Goal: Information Seeking & Learning: Learn about a topic

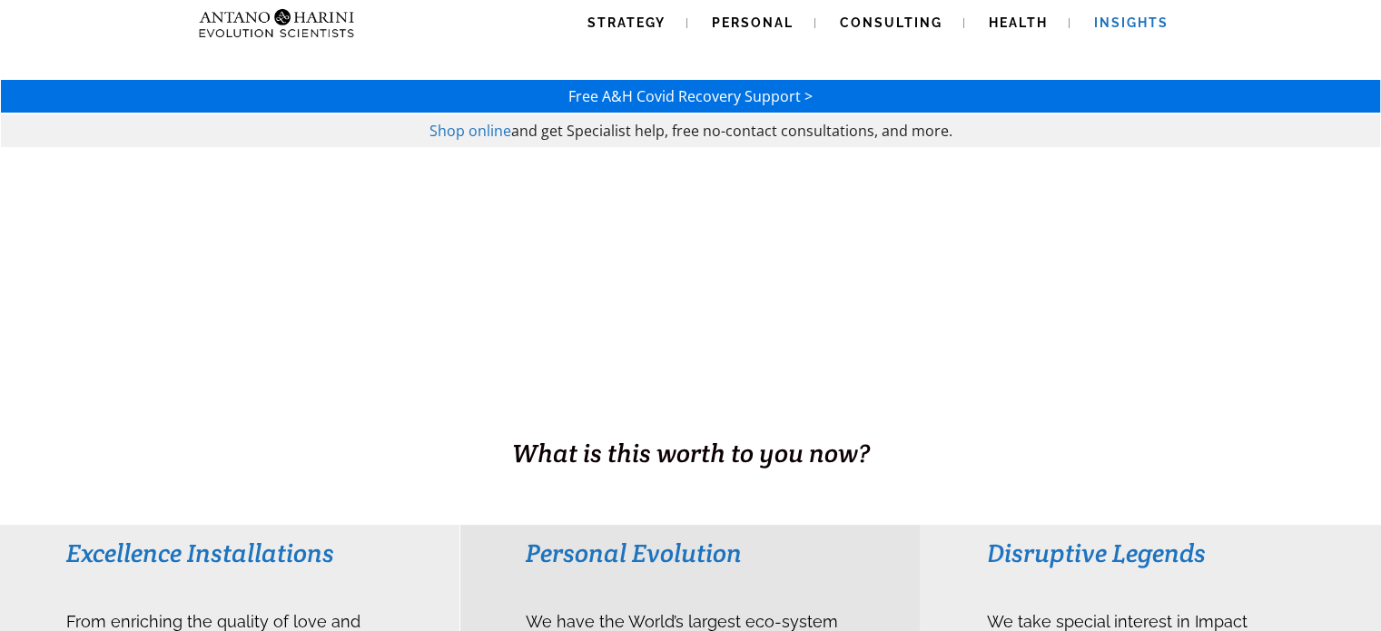
click at [1126, 14] on link "Insights" at bounding box center [1131, 23] width 118 height 46
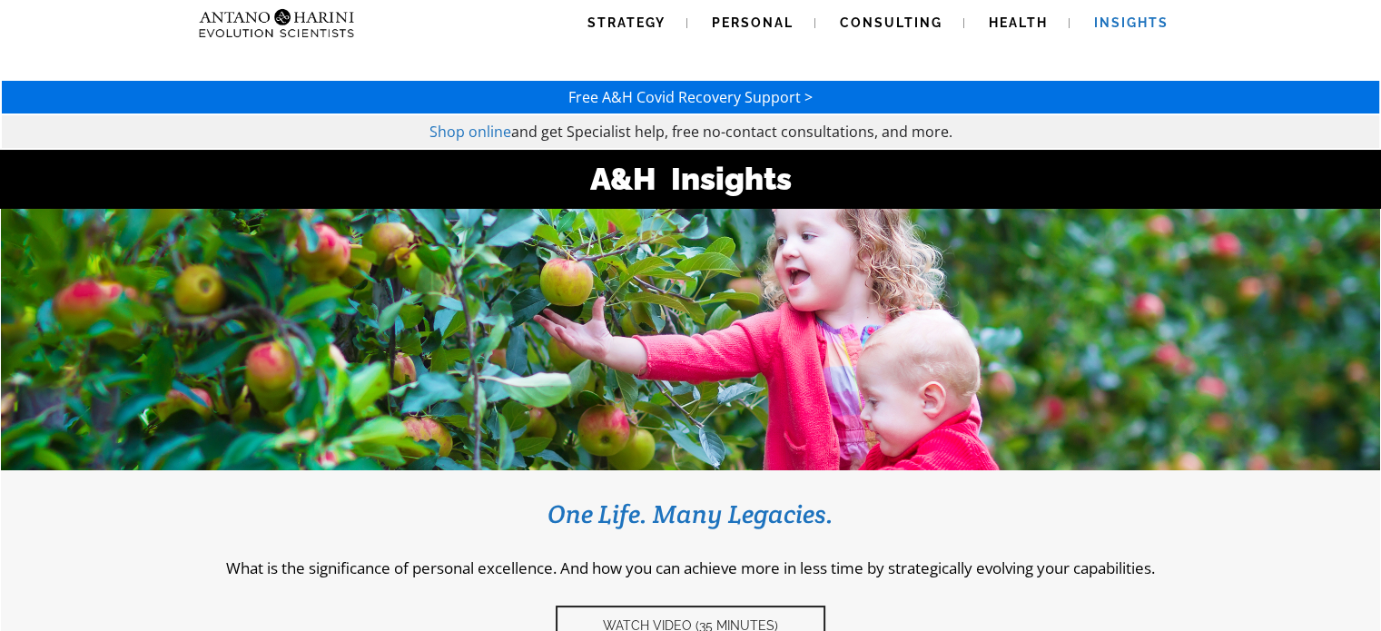
click at [282, 17] on img at bounding box center [241, 23] width 98 height 46
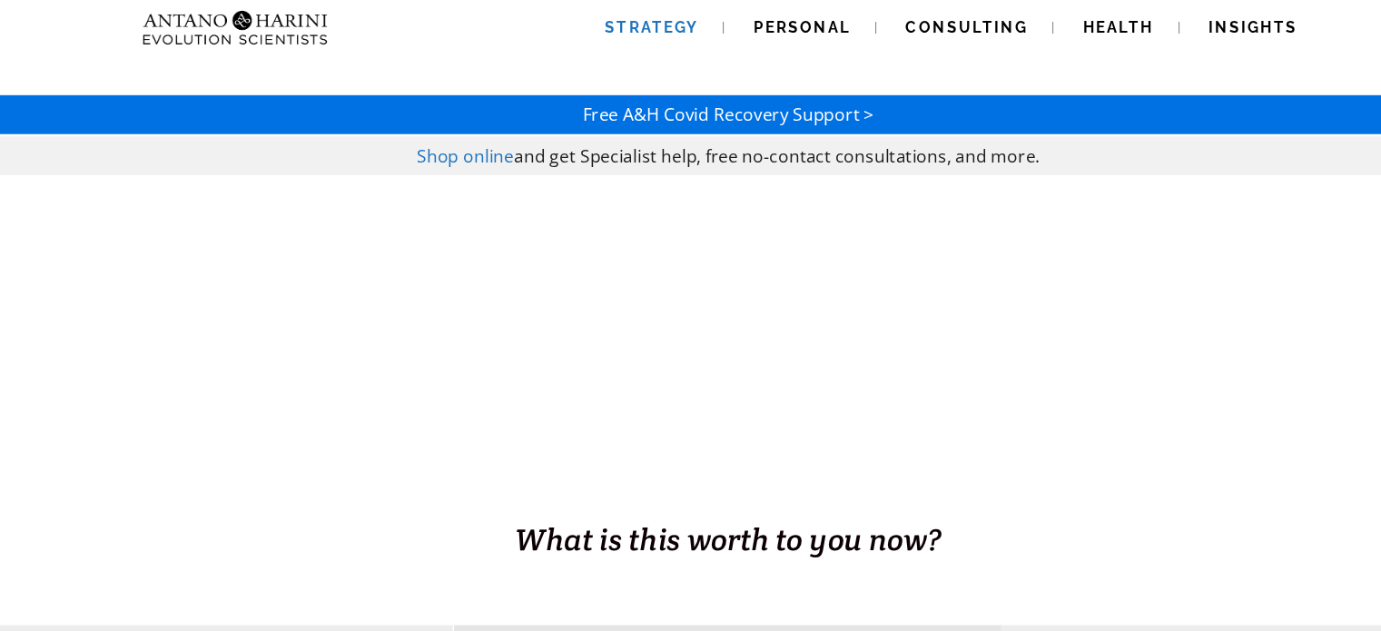
click at [629, 22] on span "Strategy" at bounding box center [626, 22] width 78 height 15
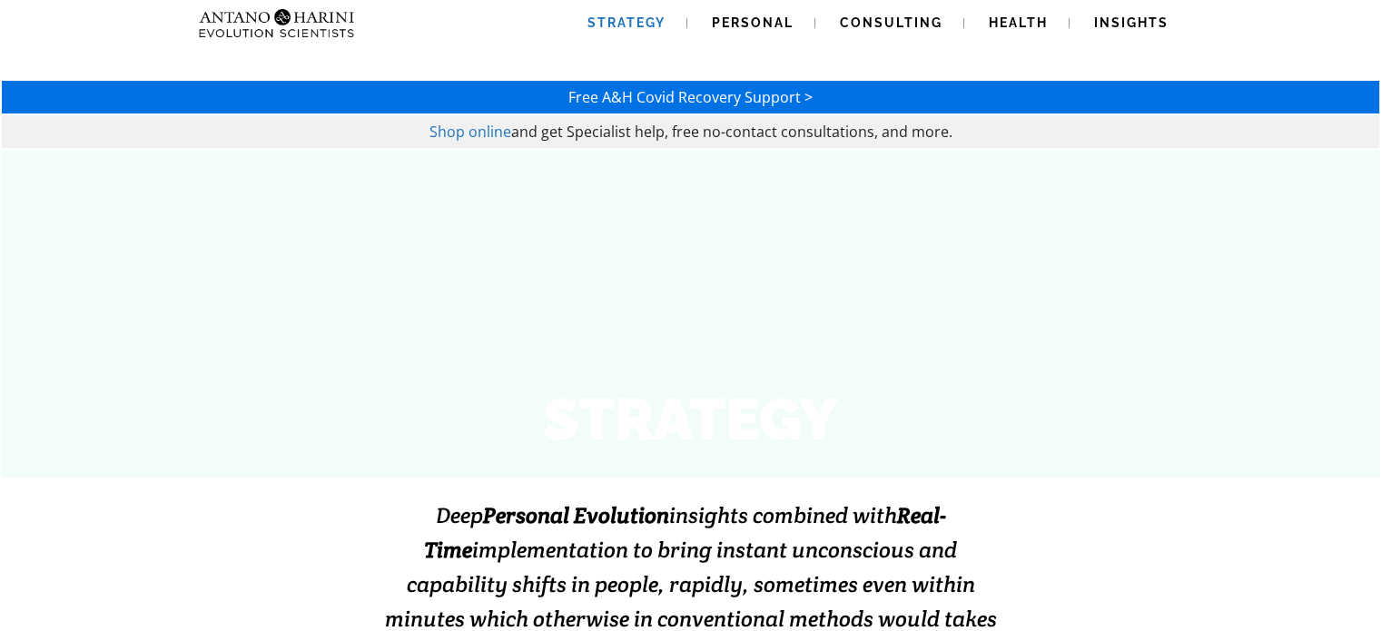
click at [1380, 0] on html "Strategy Personal Consulting Health Insights Strategy Personal Consulting Healt…" at bounding box center [690, 315] width 1381 height 631
click at [748, 31] on link "Personal" at bounding box center [752, 23] width 125 height 46
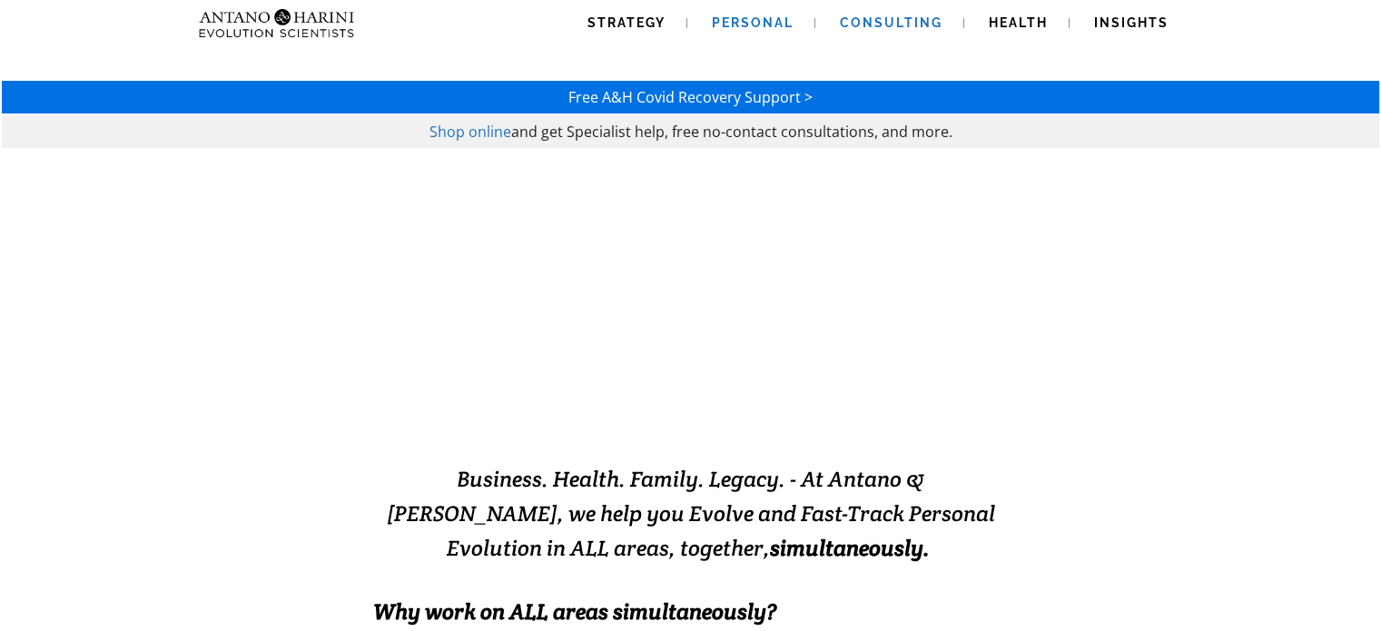
click at [880, 15] on span "Consulting" at bounding box center [891, 22] width 103 height 15
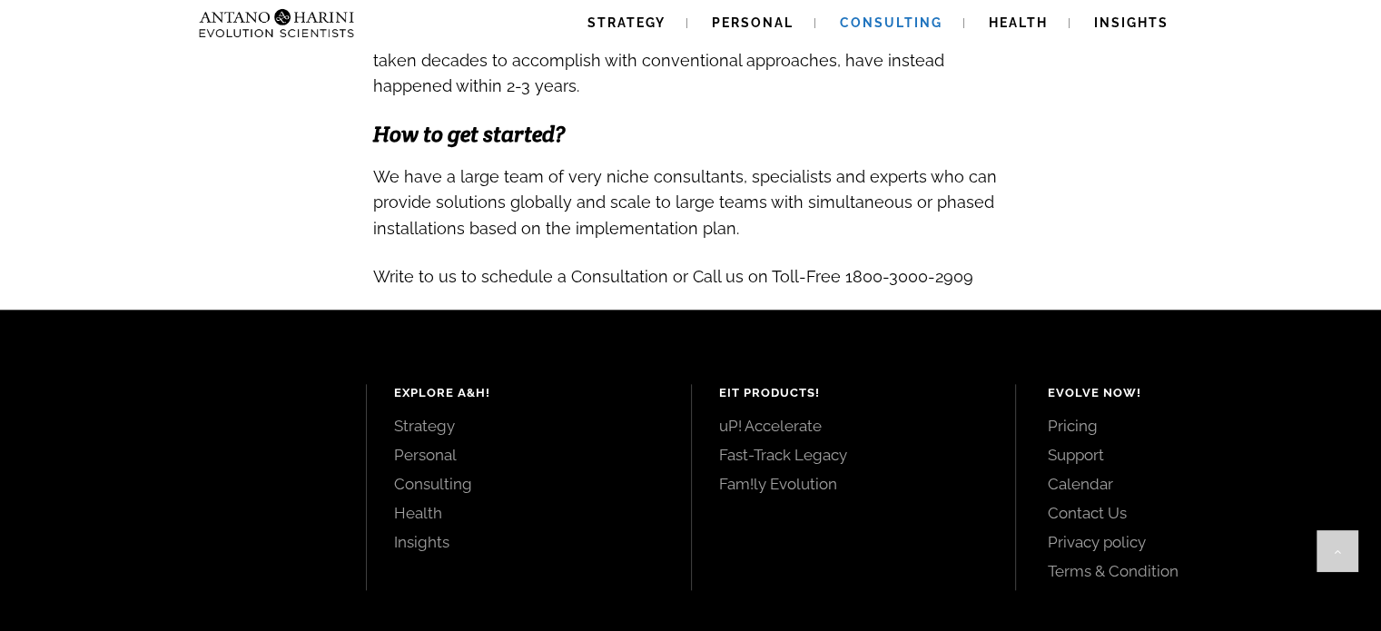
scroll to position [1965, 0]
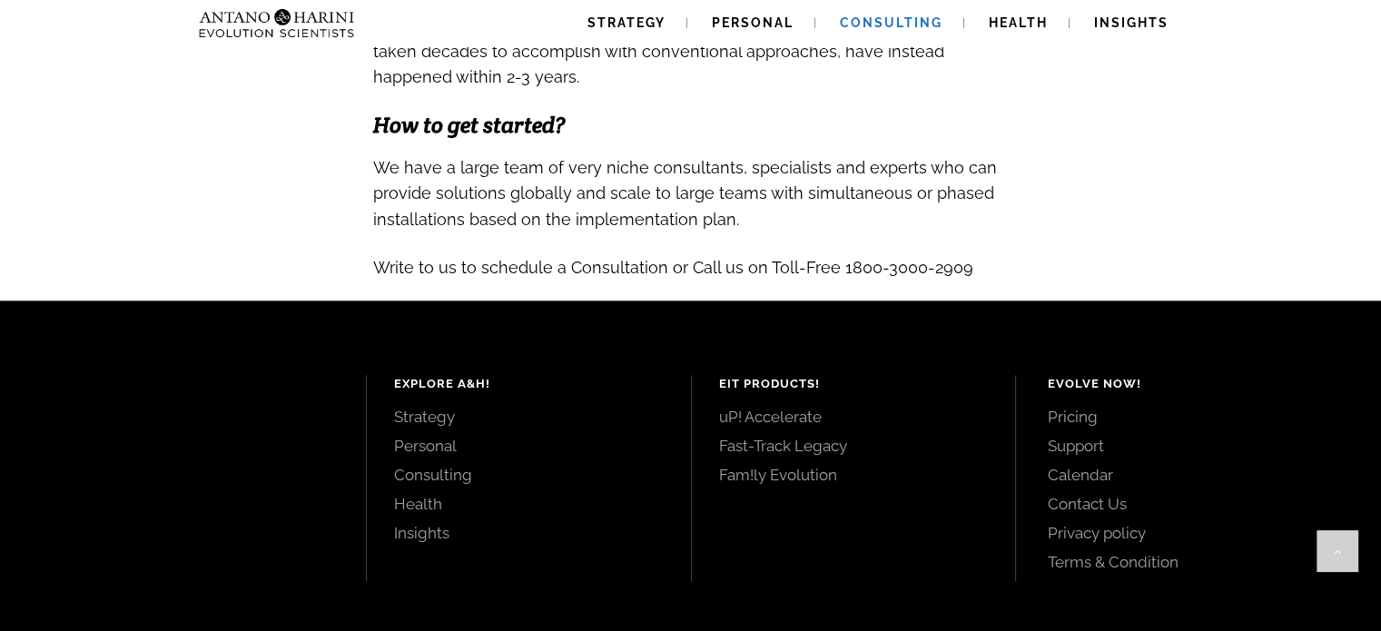
click at [1076, 410] on div "Evolve Now! Pricing Support Calendar Contact Us Privacy policy Terms & Condition" at bounding box center [1193, 473] width 292 height 197
click at [1081, 427] on link "Pricing" at bounding box center [1193, 417] width 292 height 20
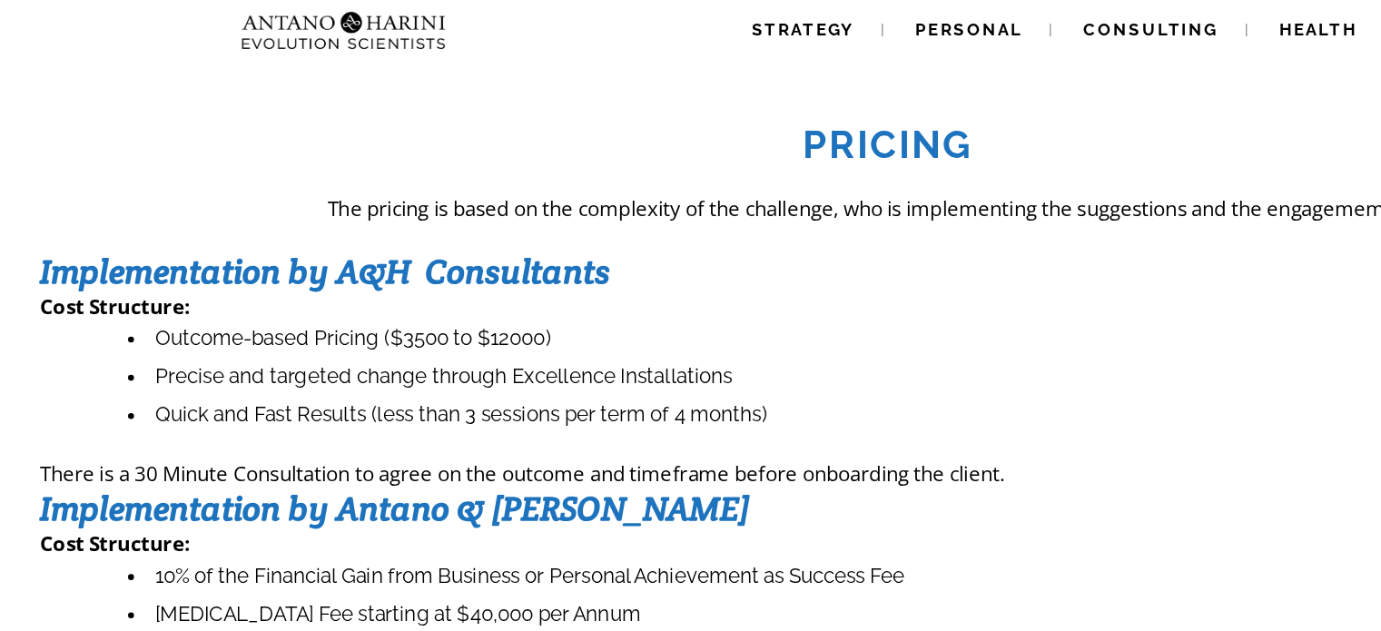
click at [259, 48] on div "Pricing The pricing is based on the complexity of the challenge, who is impleme…" at bounding box center [690, 286] width 1381 height 573
click at [257, 39] on img at bounding box center [241, 23] width 98 height 46
